Goal: Task Accomplishment & Management: Manage account settings

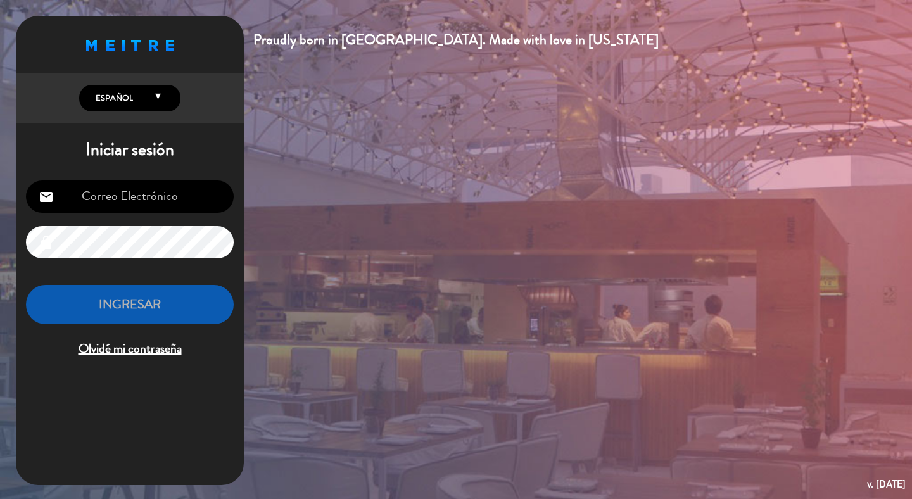
click at [198, 200] on input "email" at bounding box center [130, 196] width 208 height 32
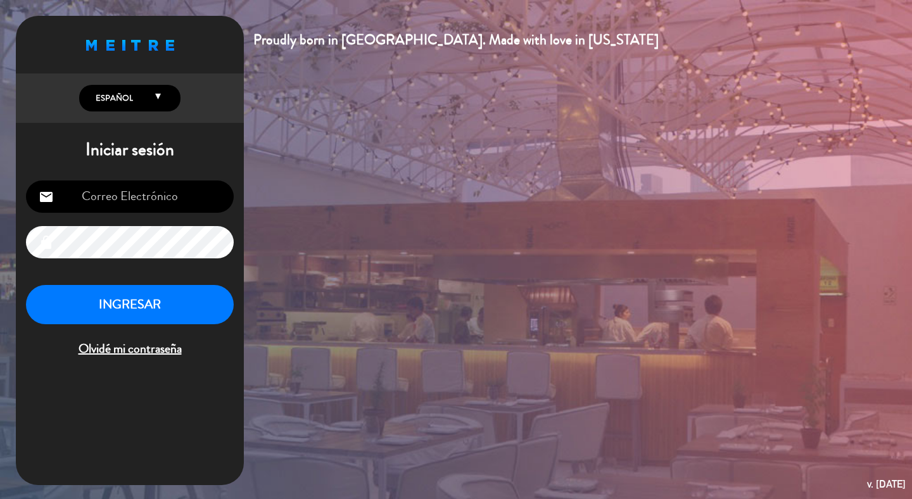
type input "[EMAIL_ADDRESS][DOMAIN_NAME]"
click at [123, 305] on button "INGRESAR" at bounding box center [130, 305] width 208 height 40
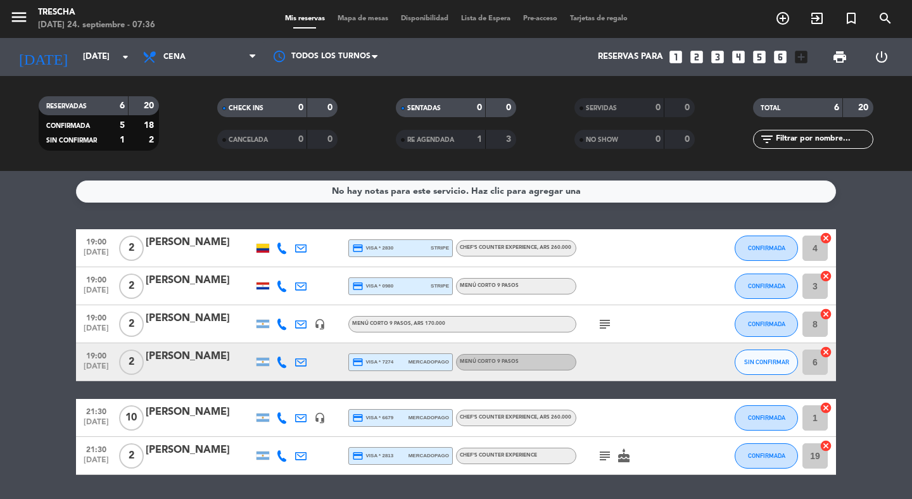
click at [605, 332] on div "subject" at bounding box center [633, 323] width 114 height 37
click at [604, 324] on icon "subject" at bounding box center [604, 324] width 15 height 15
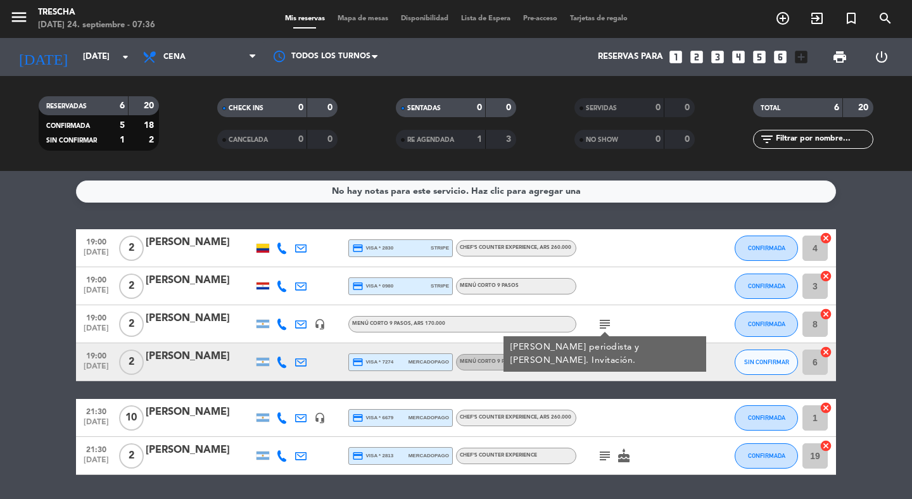
click at [607, 461] on icon "subject" at bounding box center [604, 455] width 15 height 15
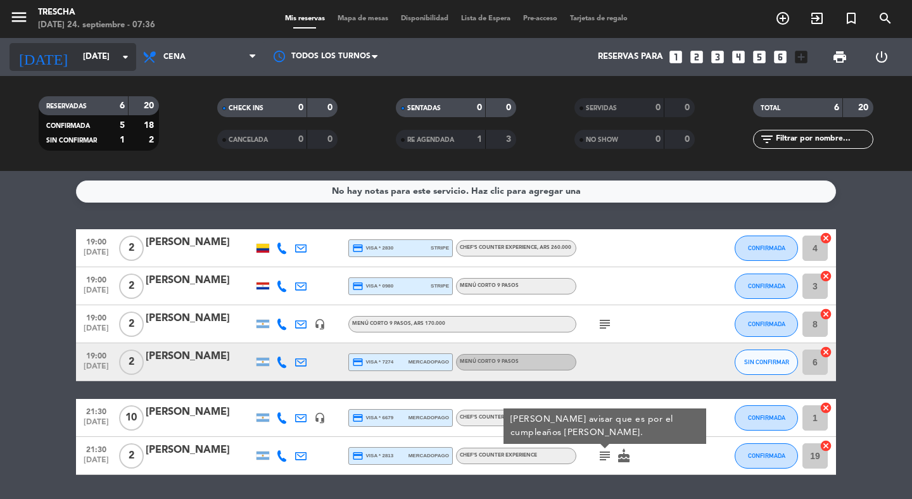
click at [101, 58] on input "[DATE]" at bounding box center [132, 57] width 111 height 23
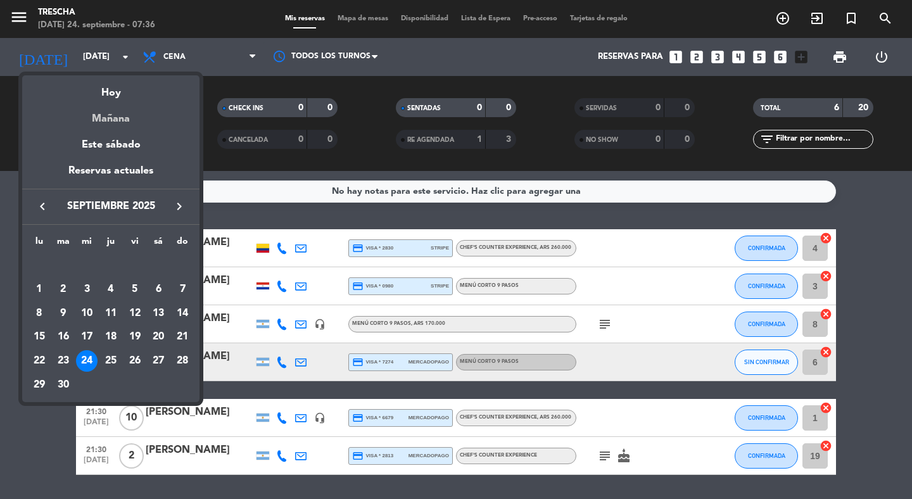
click at [105, 124] on div "Mañana" at bounding box center [110, 114] width 177 height 26
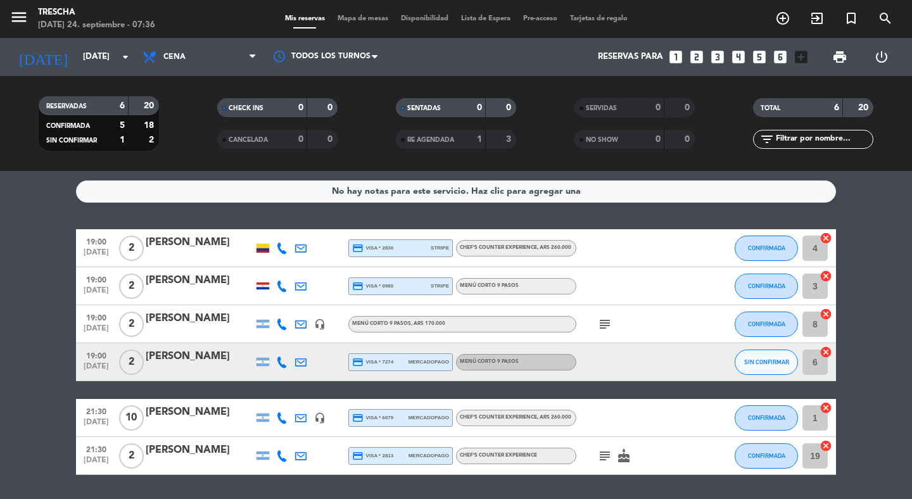
type input "[DEMOGRAPHIC_DATA][DATE]"
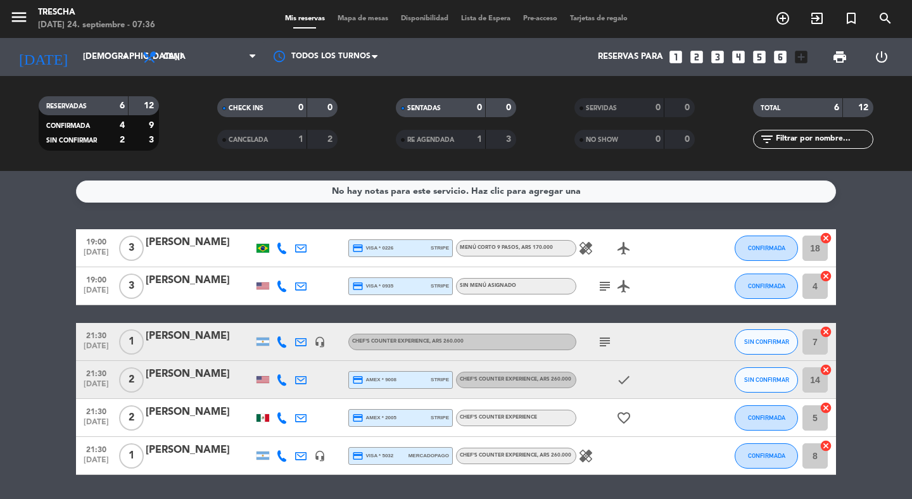
click at [592, 248] on icon "healing" at bounding box center [585, 248] width 15 height 15
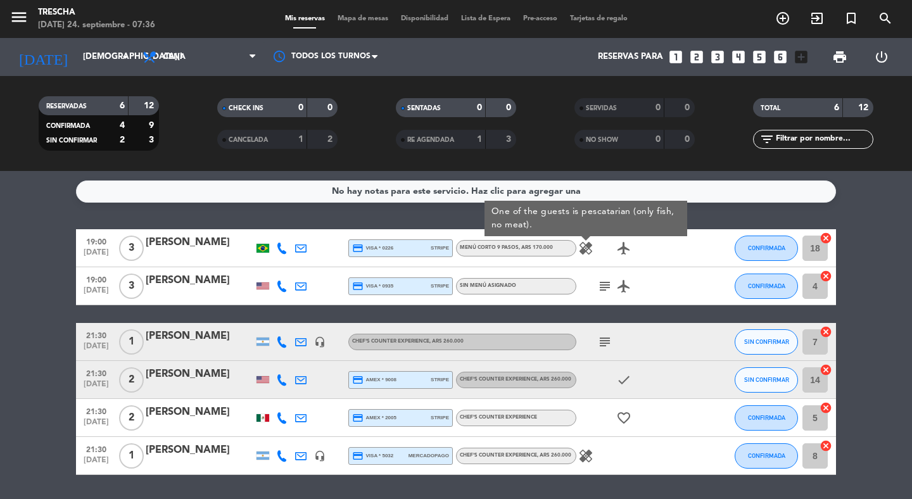
click at [609, 285] on icon "subject" at bounding box center [604, 286] width 15 height 15
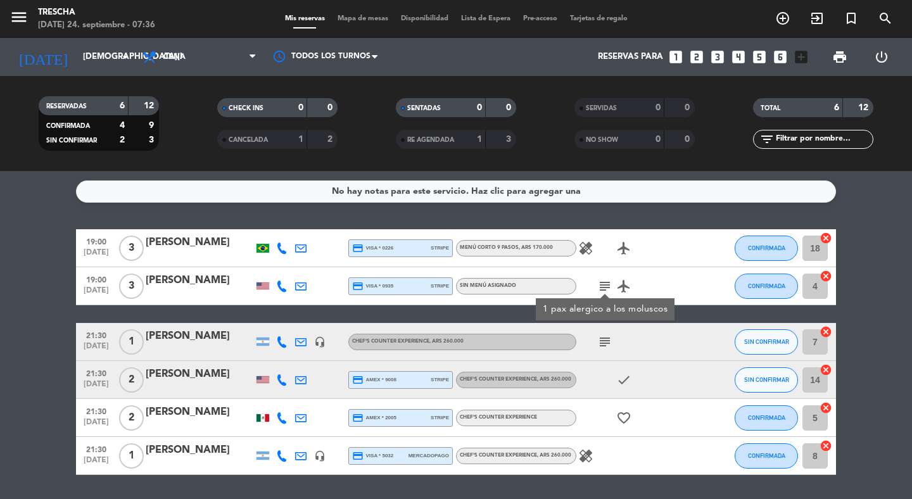
click at [598, 343] on icon "subject" at bounding box center [604, 341] width 15 height 15
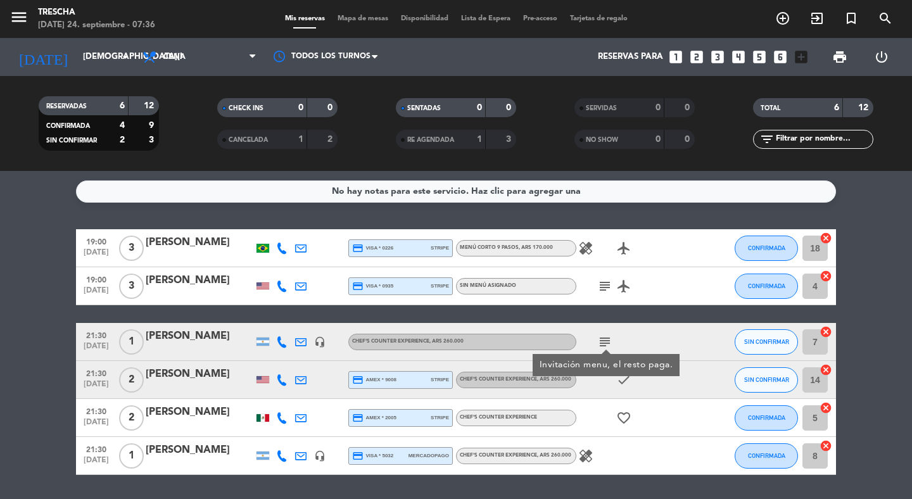
click at [581, 456] on icon "healing" at bounding box center [585, 455] width 15 height 15
